Goal: Information Seeking & Learning: Learn about a topic

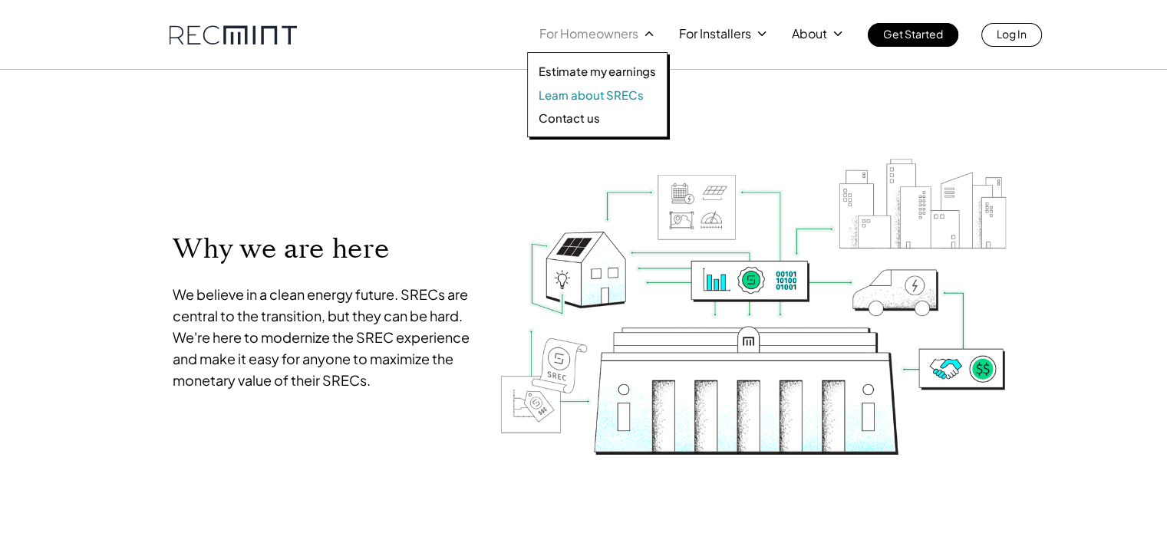
click at [598, 100] on p "Learn about SRECs" at bounding box center [591, 94] width 104 height 15
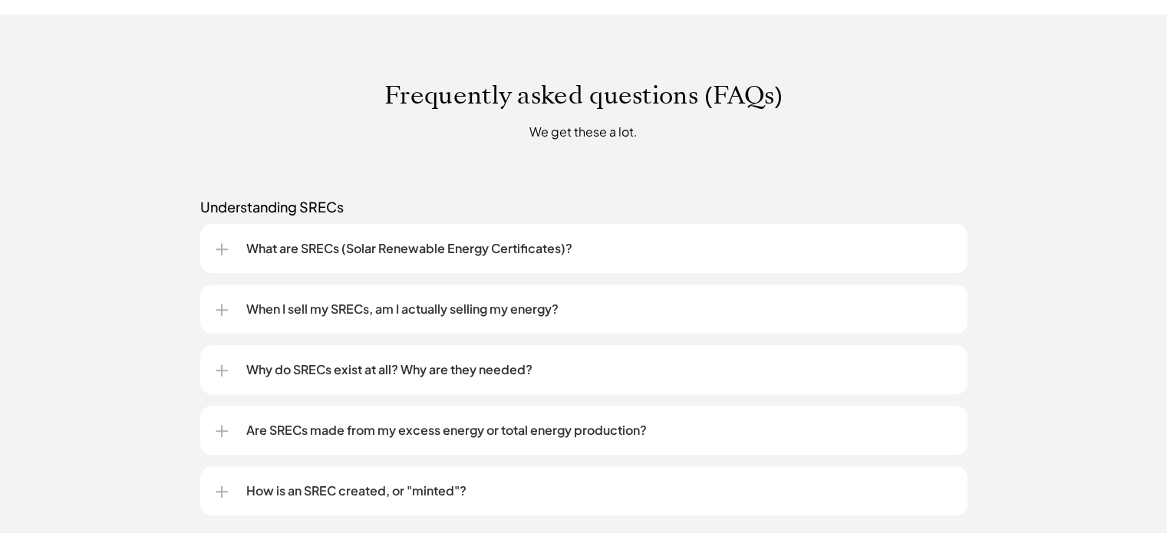
scroll to position [1228, 0]
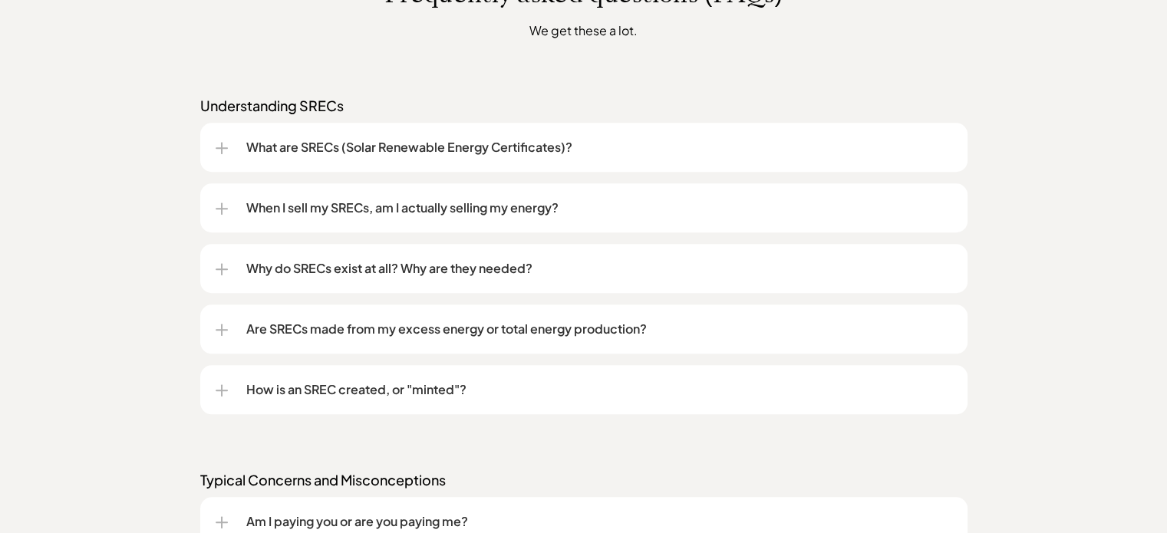
click at [230, 144] on div "What are SRECs (Solar Renewable Energy Certificates)?" at bounding box center [584, 147] width 737 height 49
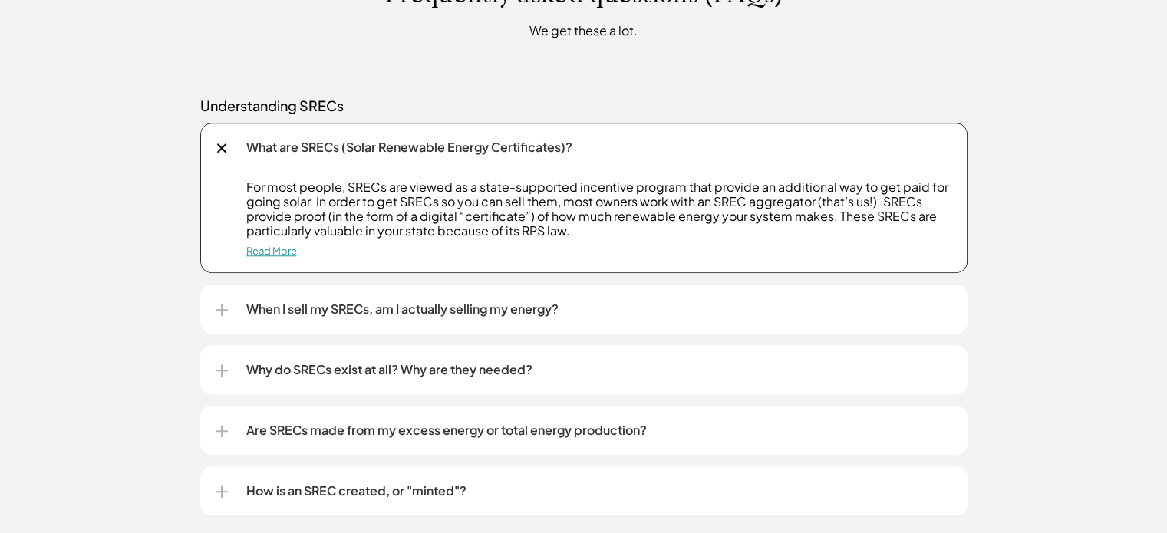
click at [276, 256] on link "Read More" at bounding box center [271, 251] width 51 height 12
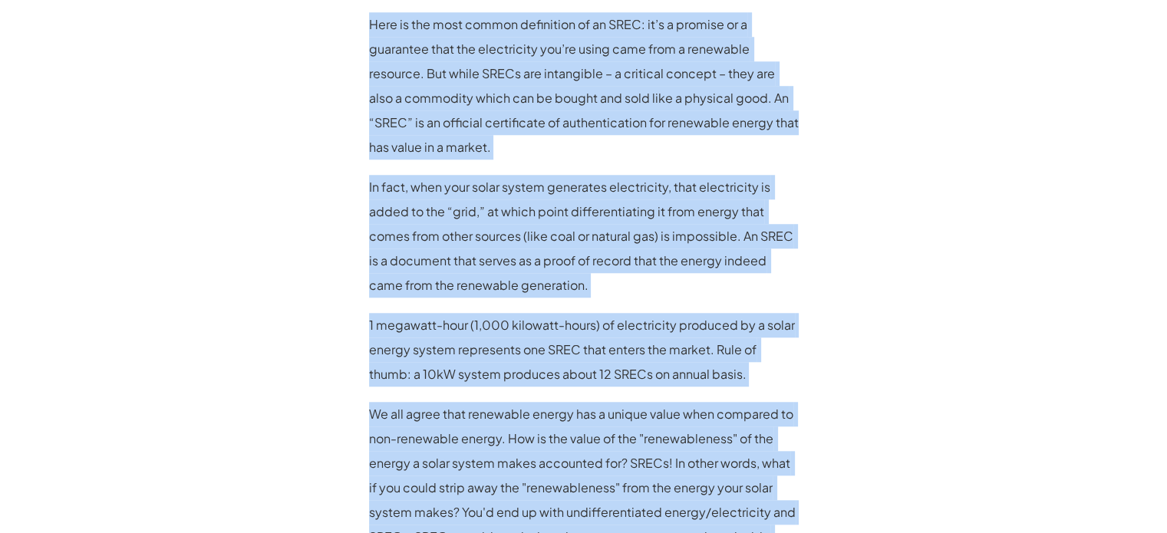
scroll to position [1737, 0]
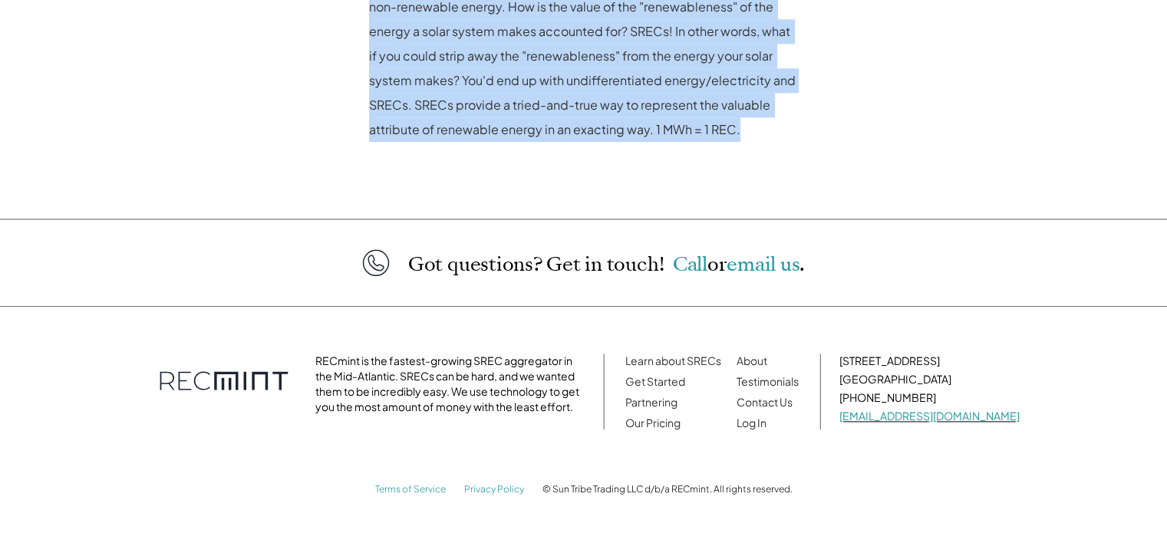
drag, startPoint x: 367, startPoint y: 158, endPoint x: 780, endPoint y: 128, distance: 414.0
copy div "What are SRECs (Solar Renewable Energy Certificates)? For most people, SRECs ar…"
